Goal: Task Accomplishment & Management: Use online tool/utility

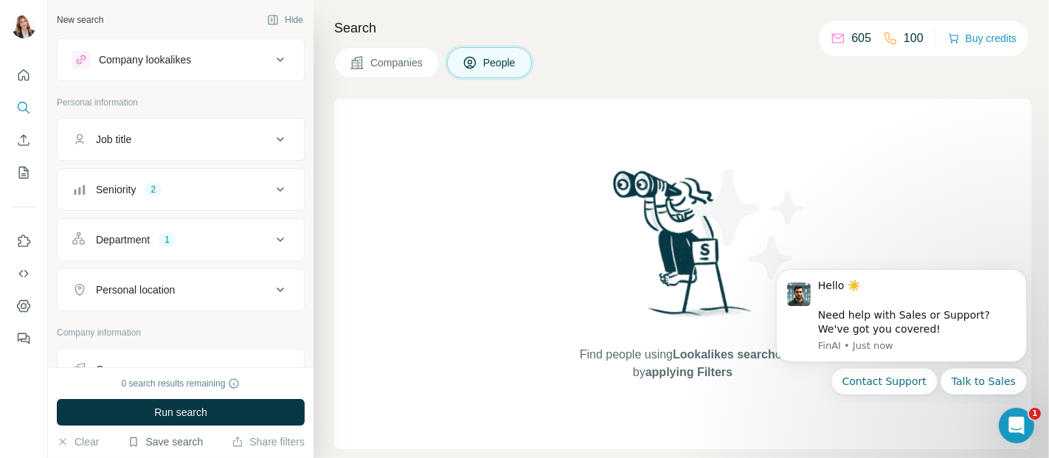
click at [159, 441] on button "Save search" at bounding box center [165, 441] width 75 height 15
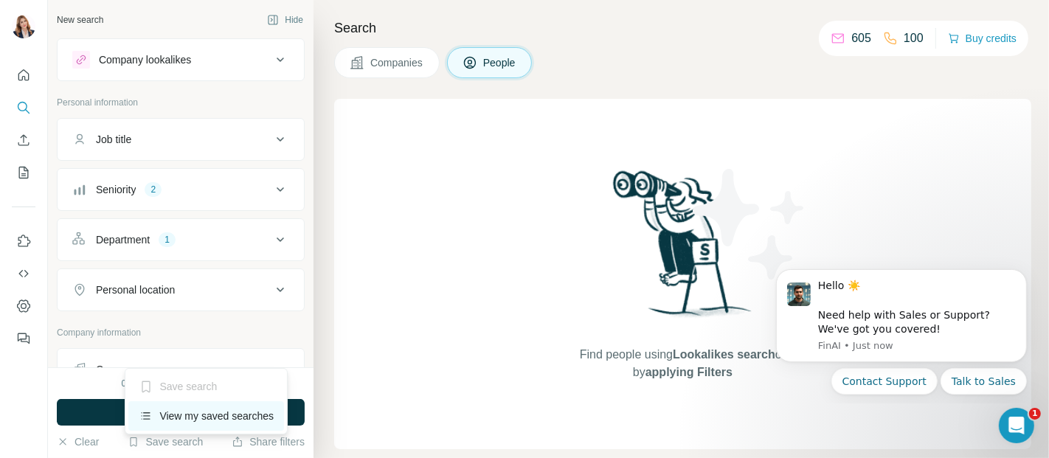
click at [183, 411] on div "View my saved searches" at bounding box center [206, 415] width 156 height 29
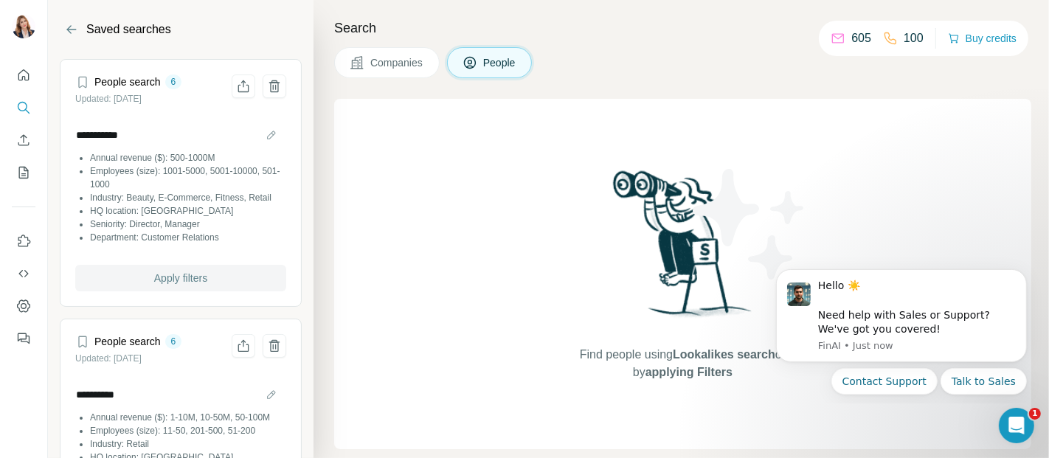
click at [171, 283] on span "Apply filters" at bounding box center [180, 278] width 53 height 15
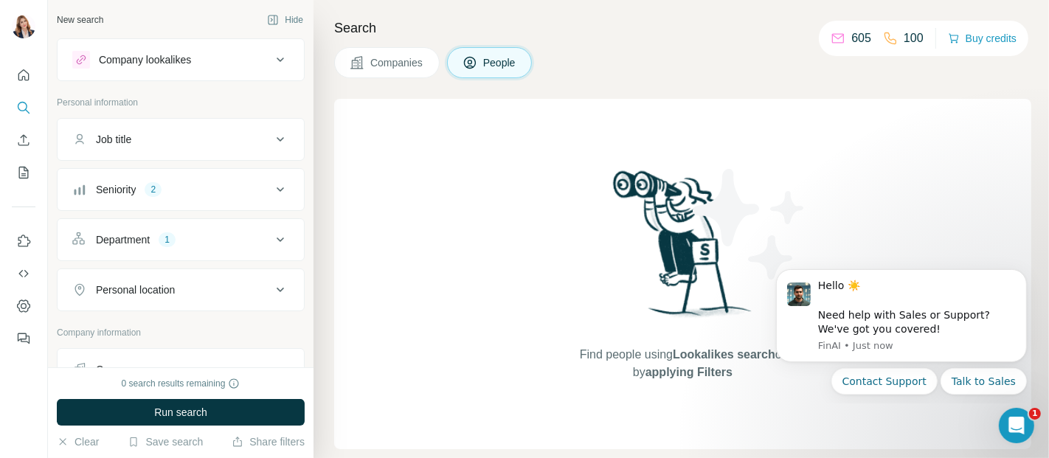
click at [381, 56] on span "Companies" at bounding box center [397, 62] width 54 height 15
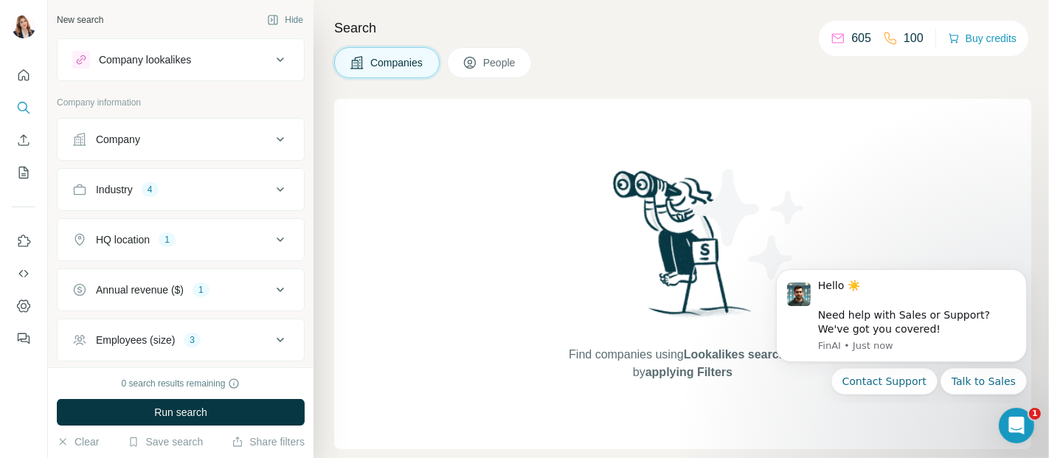
click at [507, 58] on span "People" at bounding box center [500, 62] width 34 height 15
